Goal: Task Accomplishment & Management: Use online tool/utility

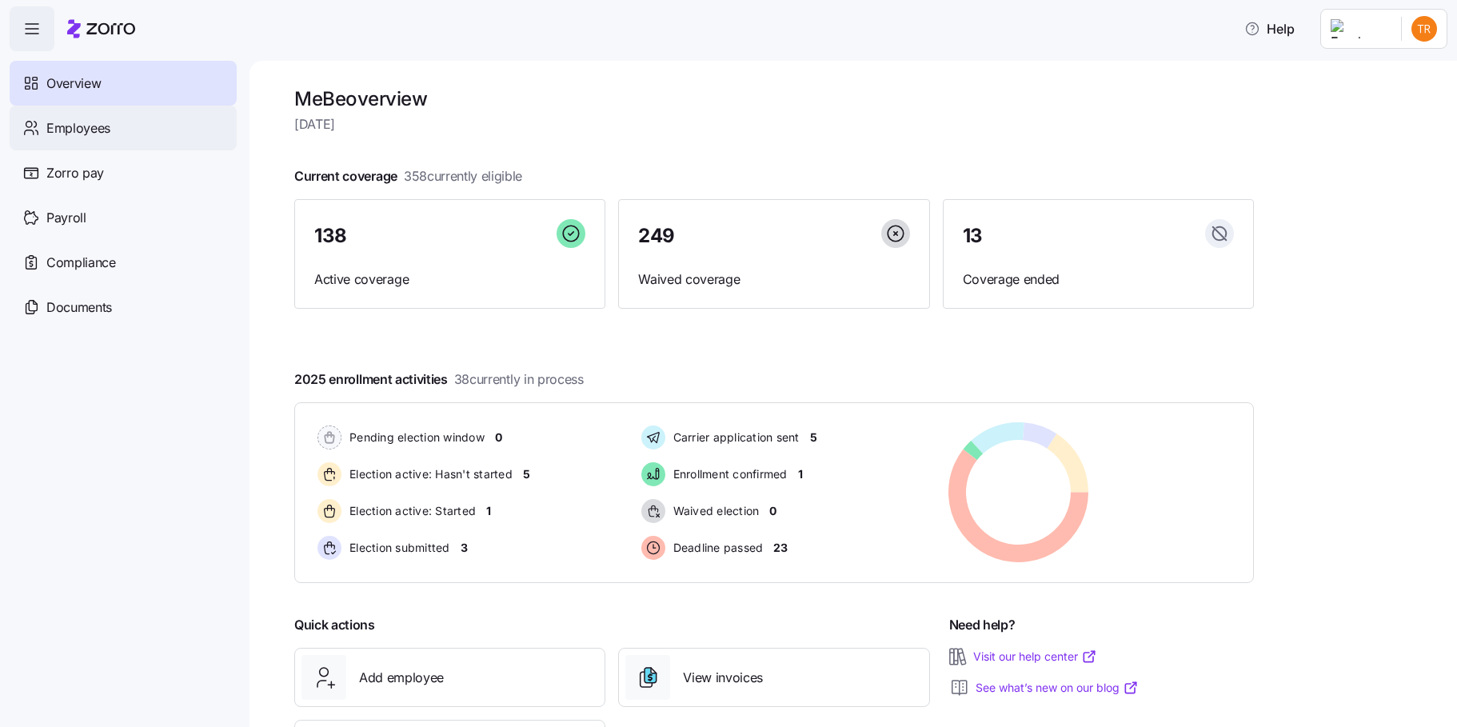
click at [154, 122] on div "Employees" at bounding box center [123, 128] width 227 height 45
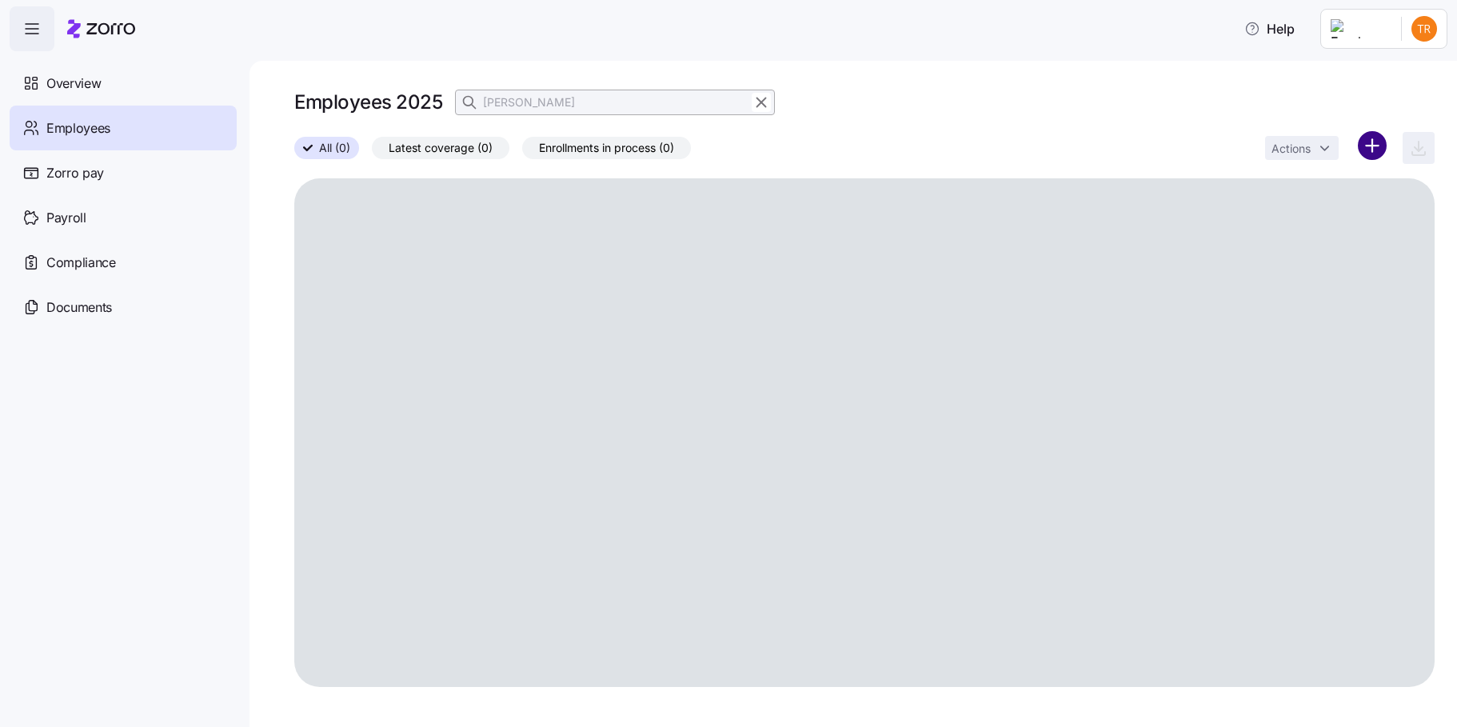
click at [1379, 149] on html "Help Overview Employees Zorro pay Payroll Compliance Documents Employees 2025 […" at bounding box center [728, 358] width 1457 height 717
click at [1299, 190] on span "Upload roster" at bounding box center [1301, 189] width 68 height 16
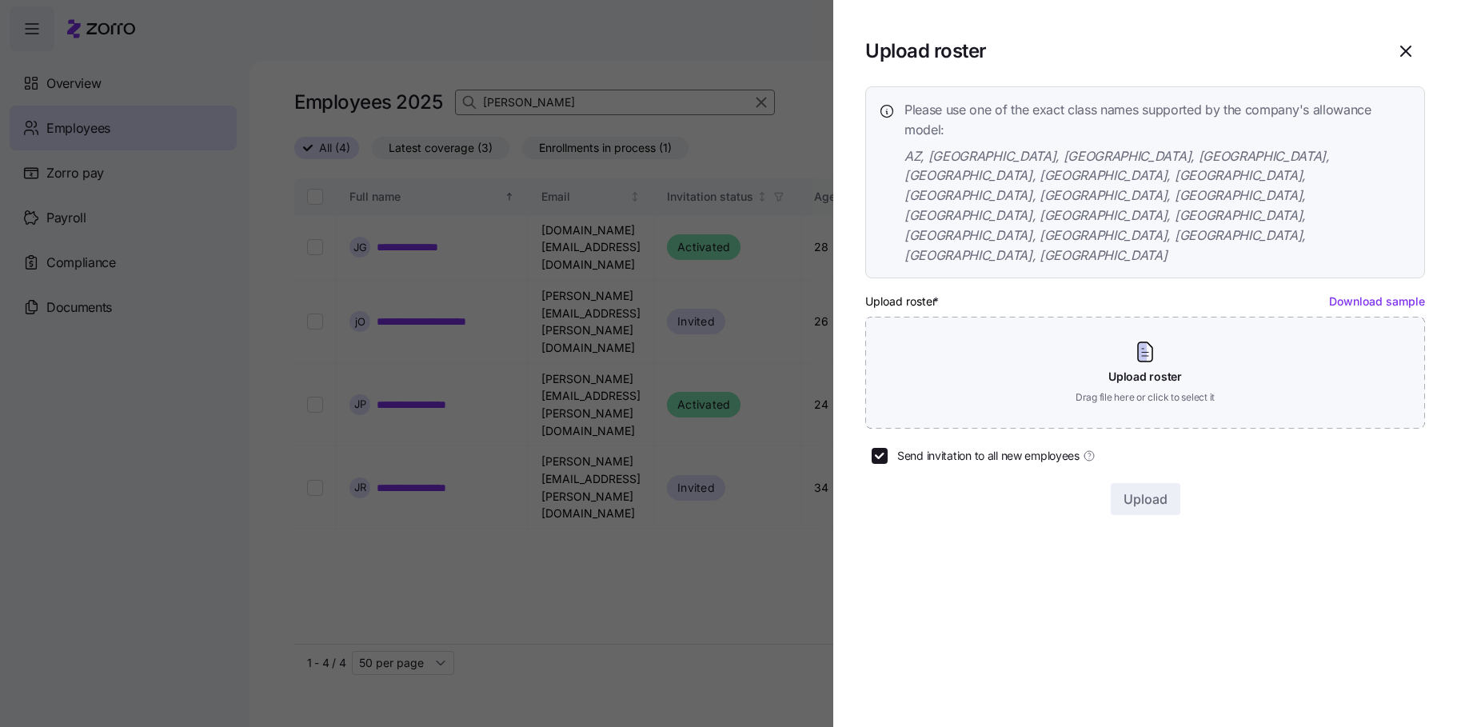
click at [1357, 294] on link "Download sample" at bounding box center [1377, 301] width 96 height 14
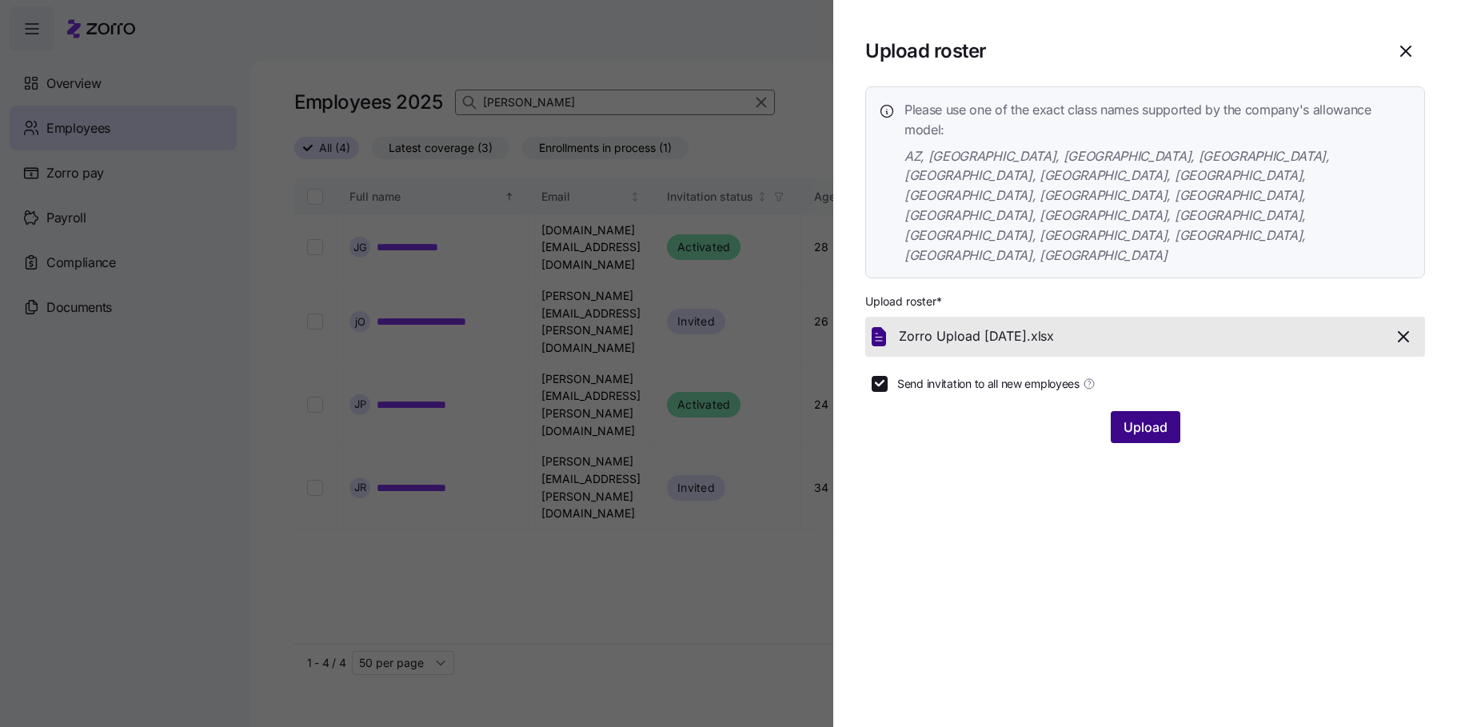
click at [1139, 417] on span "Upload" at bounding box center [1145, 426] width 44 height 19
